Goal: Information Seeking & Learning: Learn about a topic

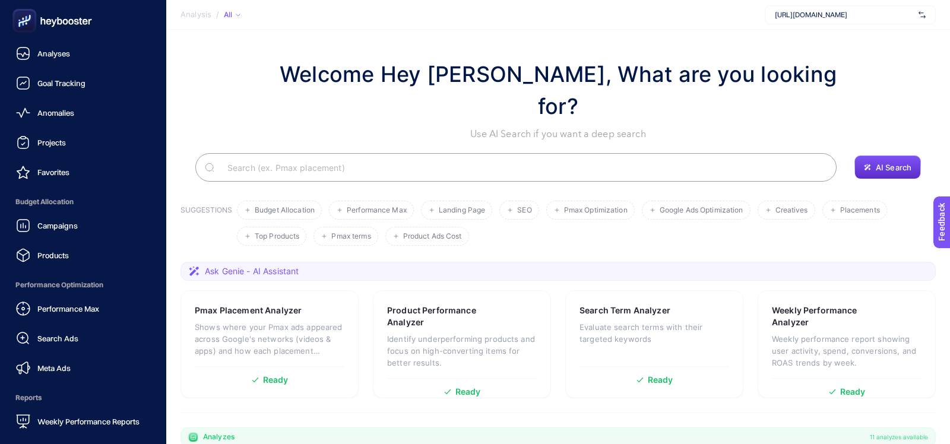
scroll to position [103, 0]
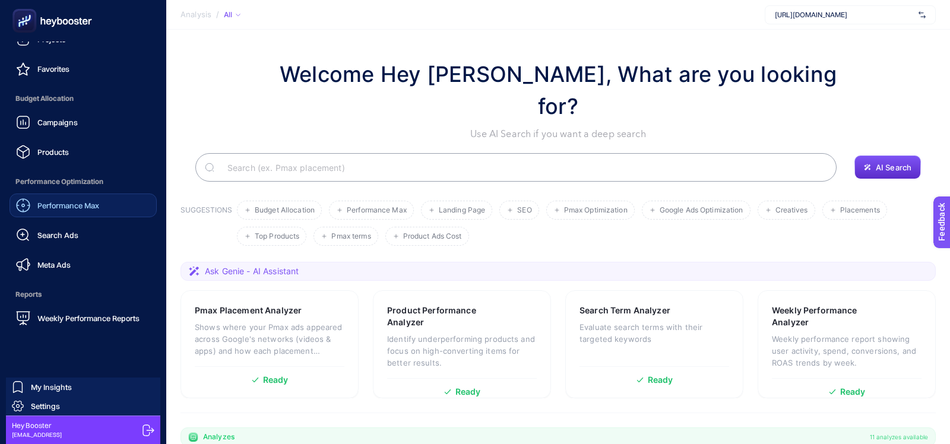
click at [70, 206] on span "Performance Max" at bounding box center [68, 206] width 62 height 10
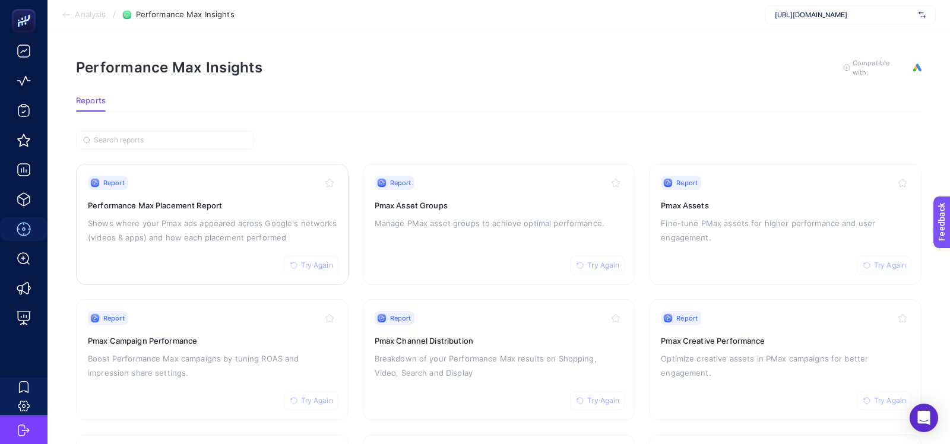
scroll to position [32, 0]
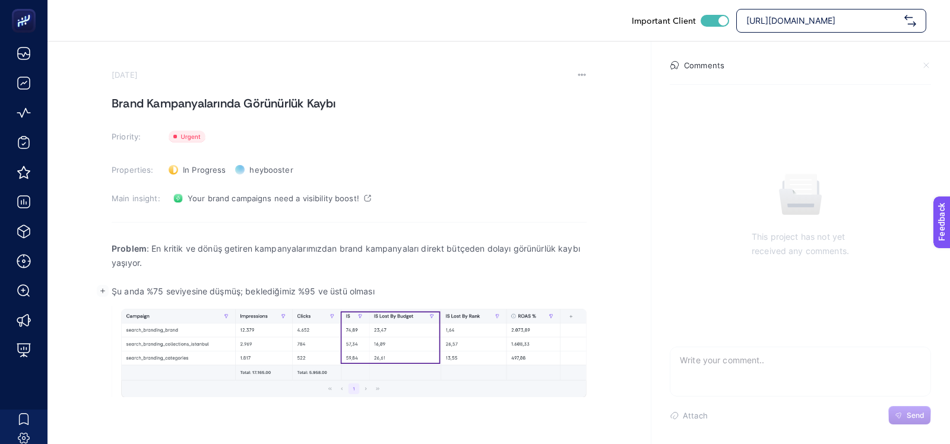
click at [296, 405] on div "Problem : En kritik ve dönüş getiren kampanyalarımızdan brand kampanyaları dire…" at bounding box center [349, 353] width 475 height 238
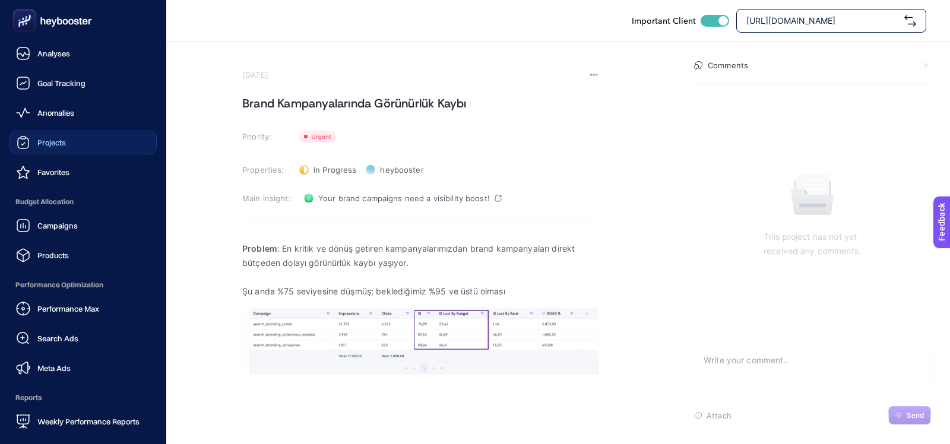
click at [46, 147] on span "Projects" at bounding box center [51, 143] width 29 height 10
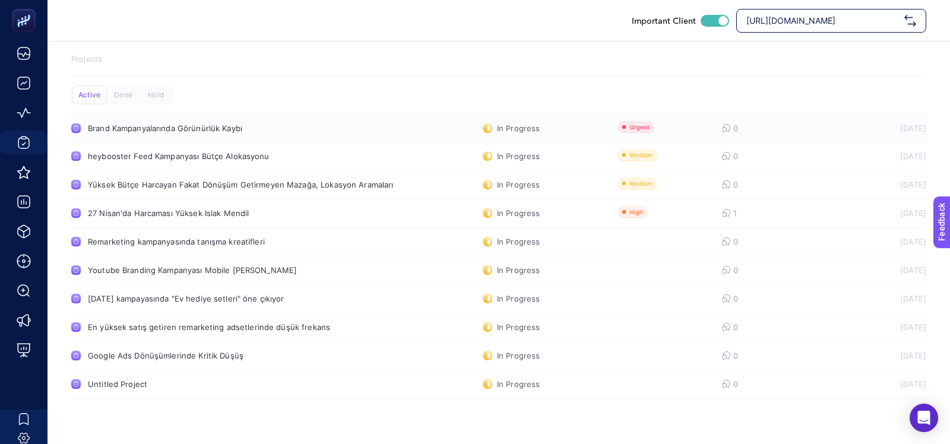
click at [805, 134] on link "Brand Kampanyalarında Görünürlük Kaybı In Progress 0 [DATE]" at bounding box center [498, 128] width 855 height 29
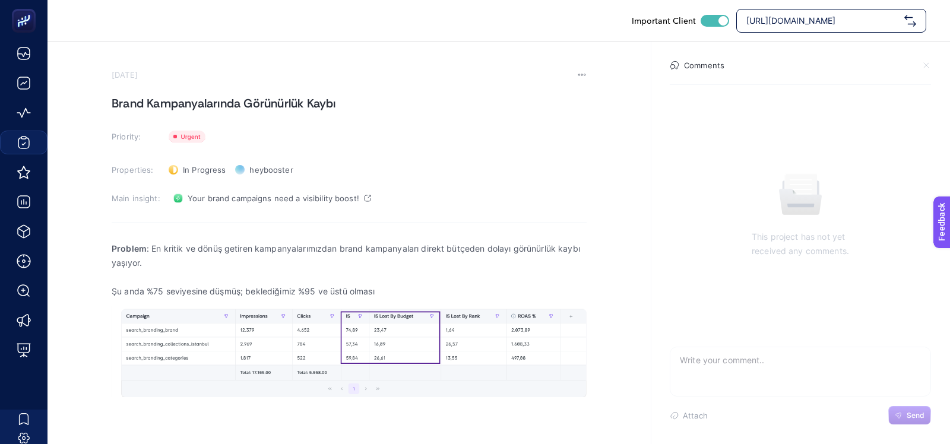
click at [582, 74] on icon at bounding box center [582, 75] width 2 height 2
click at [571, 95] on span "Delete" at bounding box center [566, 92] width 26 height 10
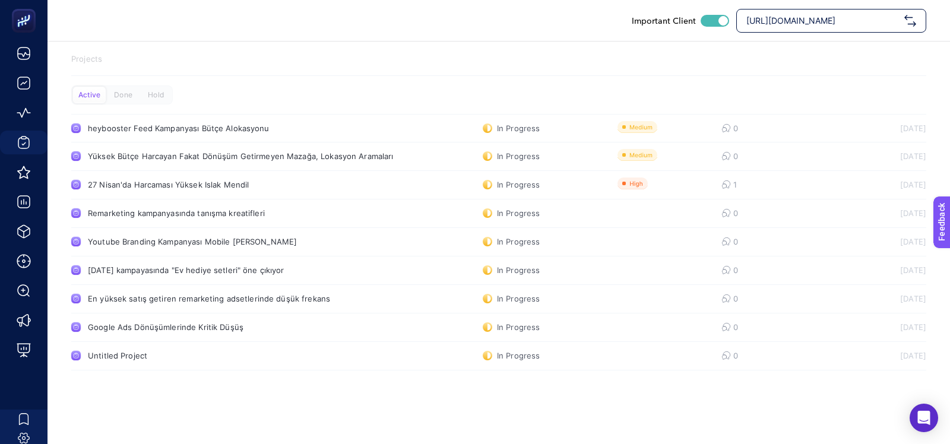
click at [795, 39] on div "Important Client https://www.atelierrebul.com.tr/" at bounding box center [499, 20] width 903 height 41
click at [795, 19] on span "[URL][DOMAIN_NAME]" at bounding box center [822, 21] width 153 height 12
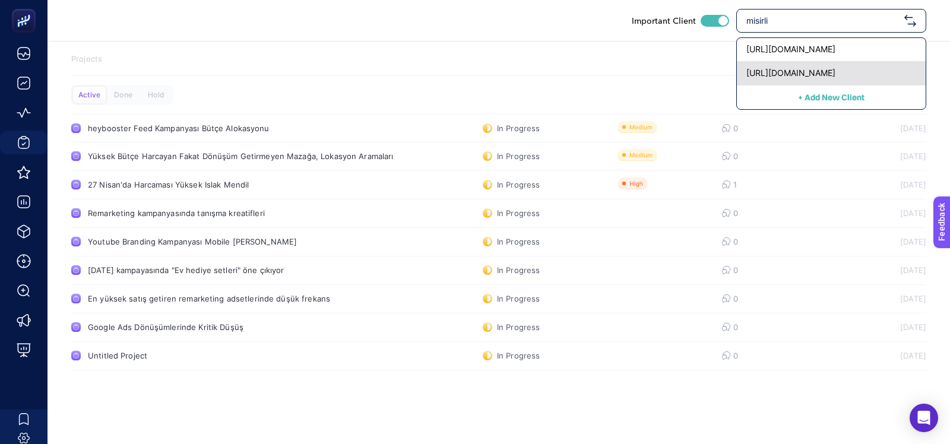
type input "misirli"
click at [793, 66] on div "https://www.misirli1951.com" at bounding box center [831, 74] width 189 height 24
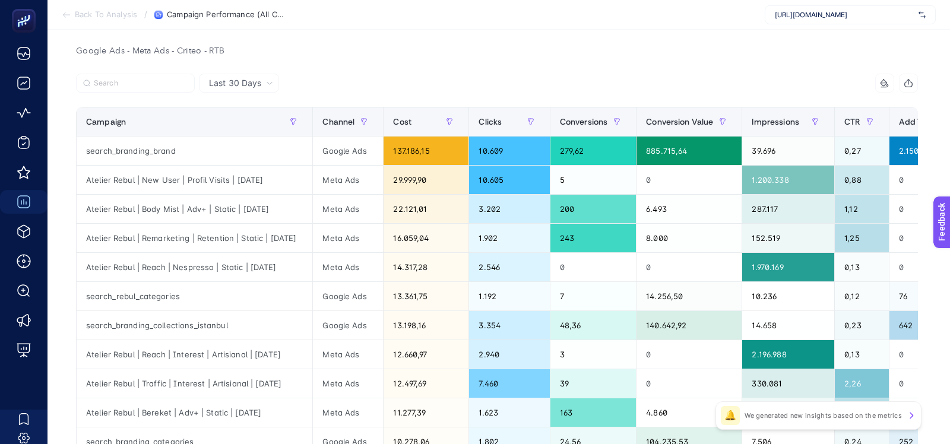
scroll to position [112, 0]
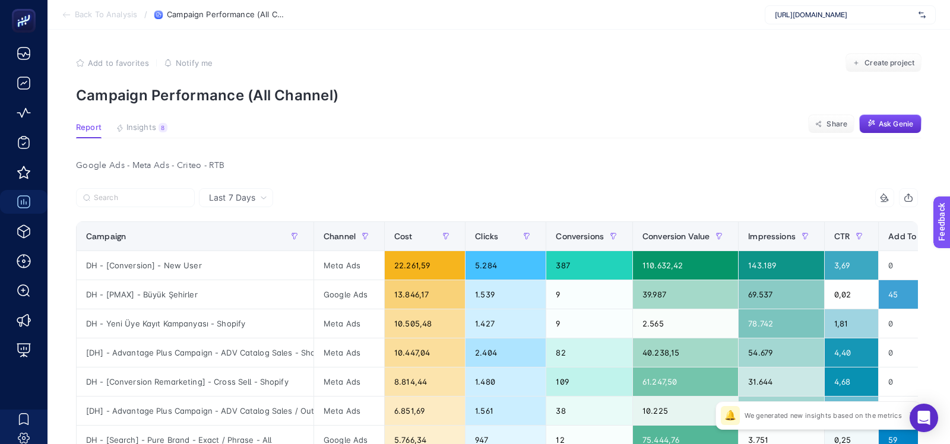
click at [612, 147] on article "Add to favorites false Notify me Create project Campaign Performance (All Chann…" at bounding box center [499, 407] width 903 height 755
